Goal: Transaction & Acquisition: Purchase product/service

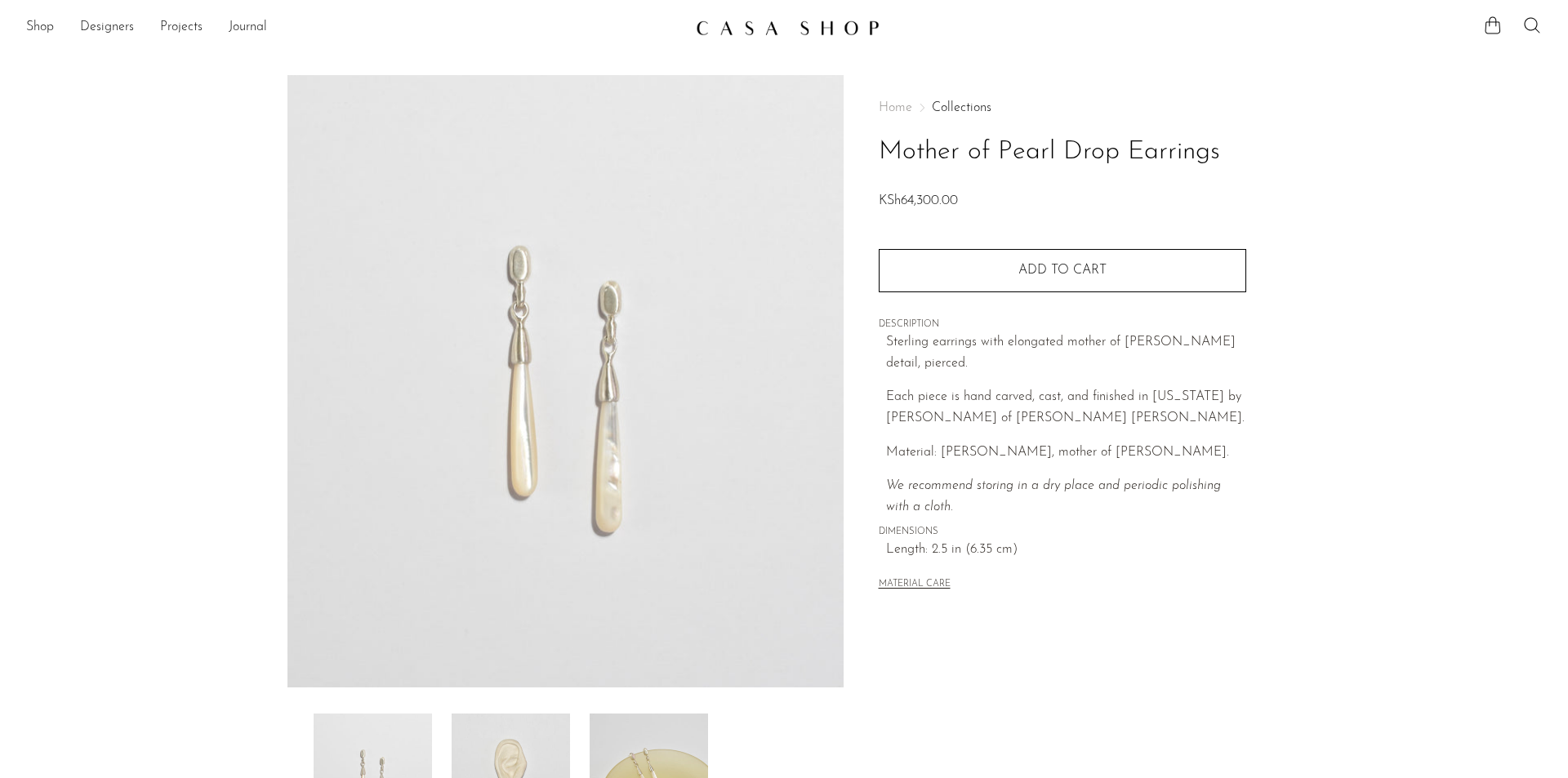
click at [777, 26] on img at bounding box center [788, 28] width 184 height 17
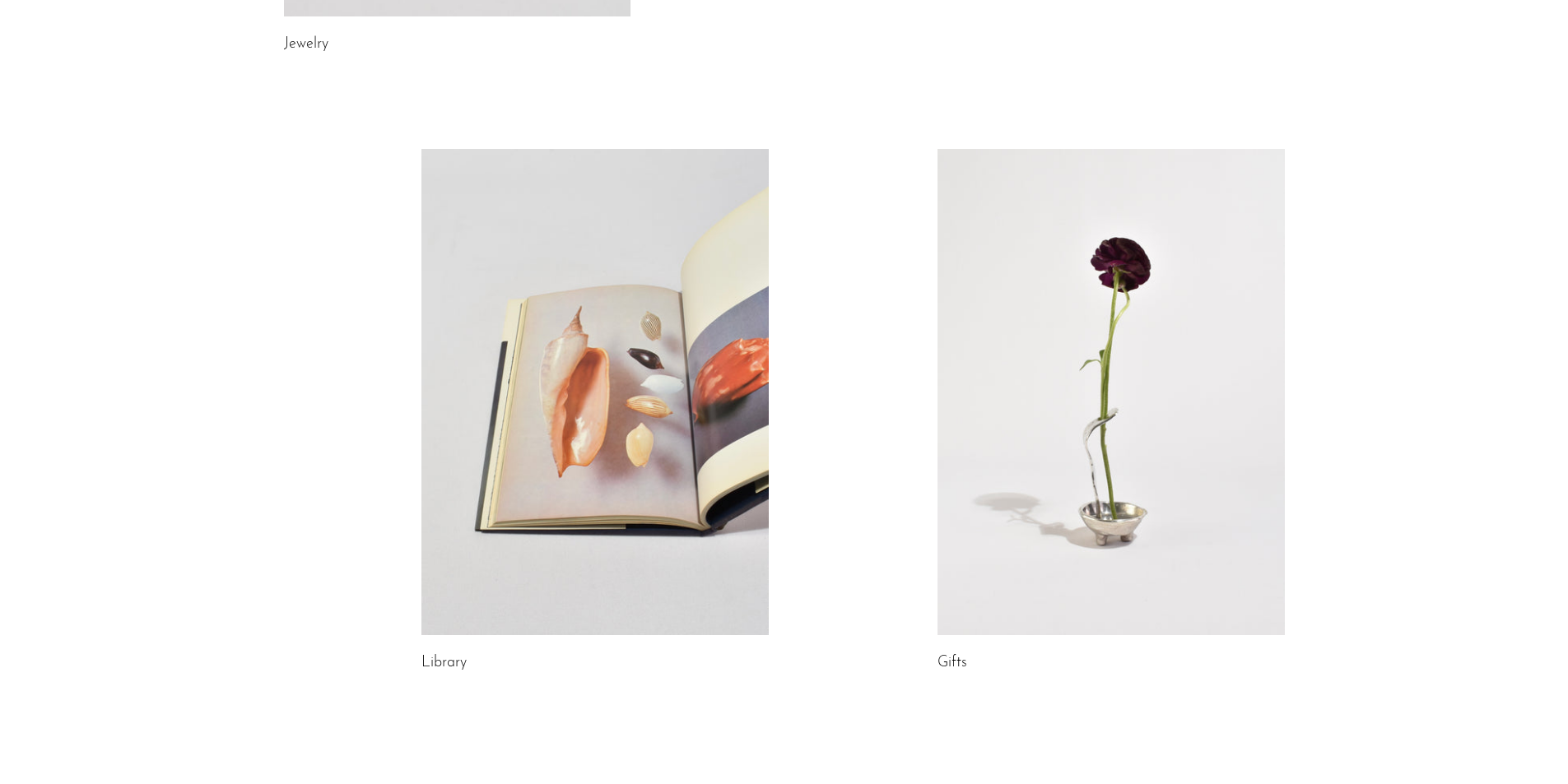
scroll to position [487, 0]
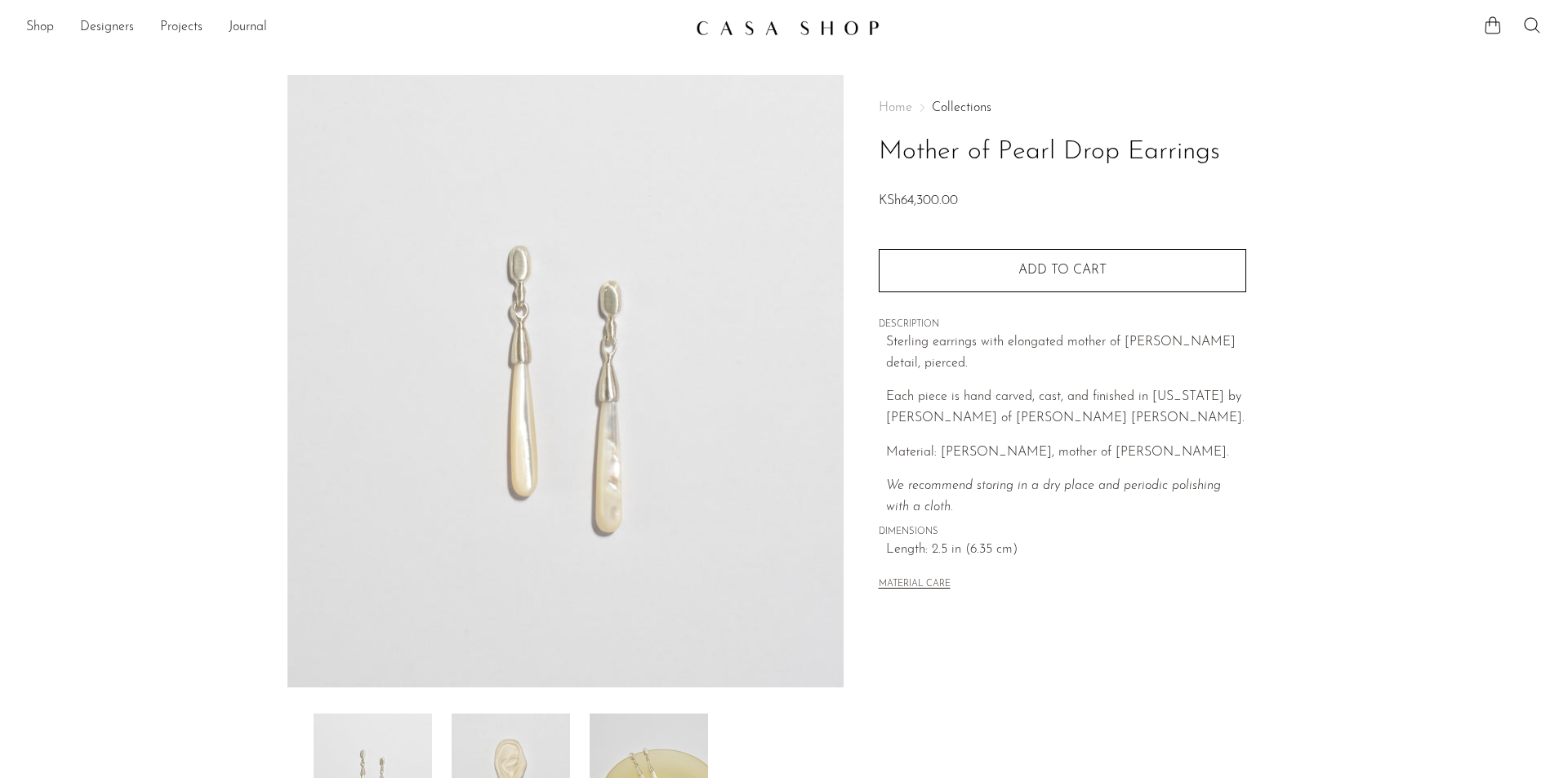
click at [1043, 166] on h1 "Mother of Pearl Drop Earrings" at bounding box center [1062, 152] width 367 height 41
click at [1045, 154] on h1 "Mother of Pearl Drop Earrings" at bounding box center [1062, 152] width 367 height 41
copy div "Mother of Pearl Drop Earrings"
